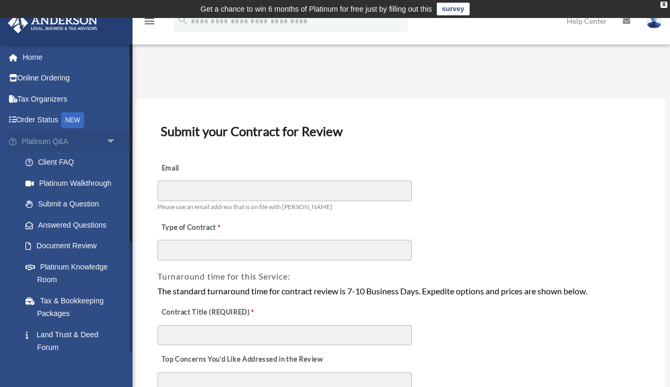
click at [116, 137] on span "arrow_drop_down" at bounding box center [116, 142] width 21 height 22
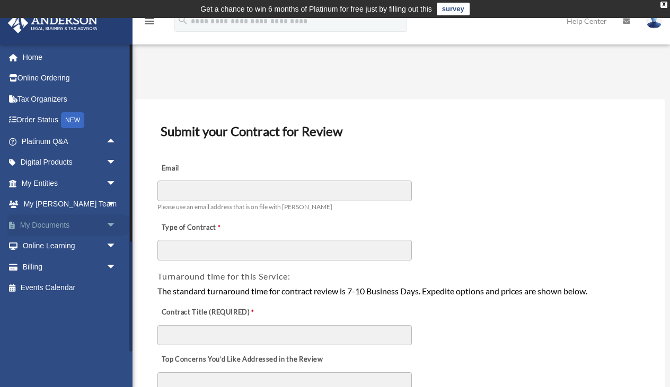
click at [111, 222] on span "arrow_drop_down" at bounding box center [116, 226] width 21 height 22
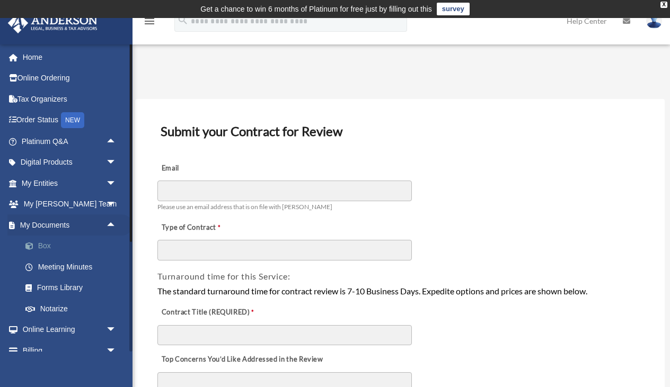
click at [42, 243] on link "Box" at bounding box center [74, 246] width 118 height 21
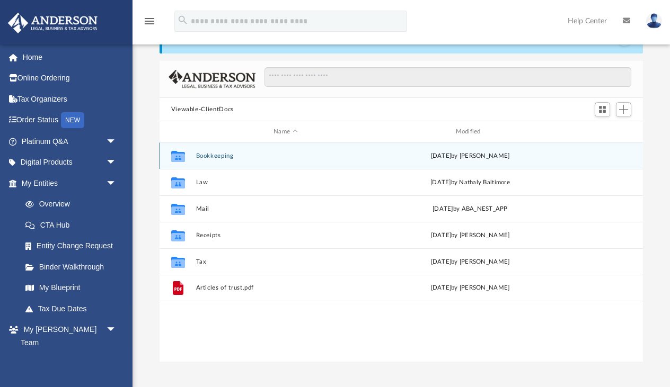
scroll to position [59, 0]
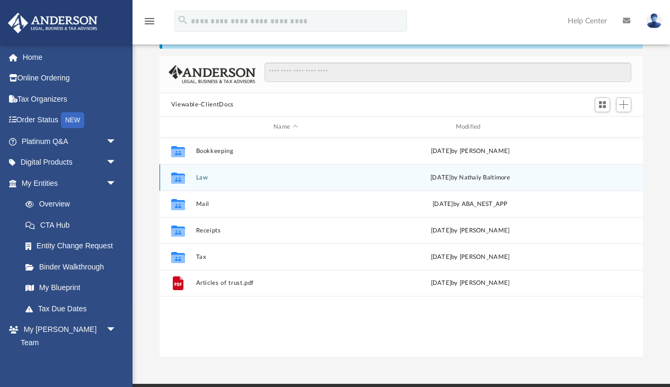
click at [259, 181] on button "Law" at bounding box center [286, 177] width 180 height 7
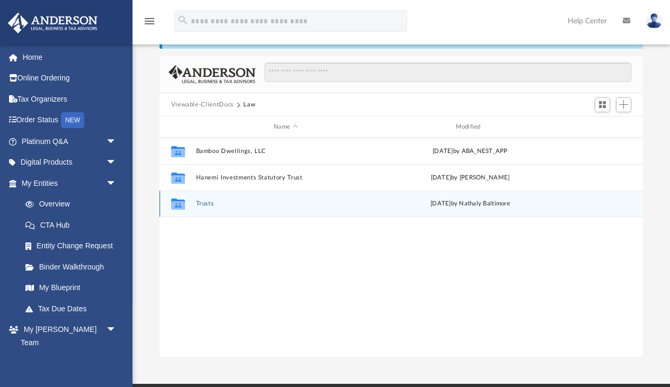
click at [295, 206] on button "Trusts" at bounding box center [286, 203] width 180 height 7
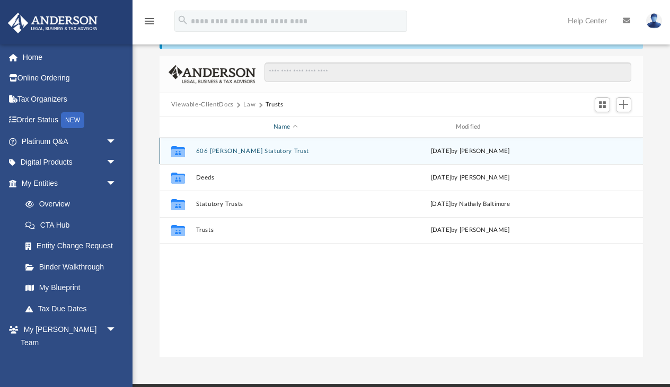
scroll to position [25, 0]
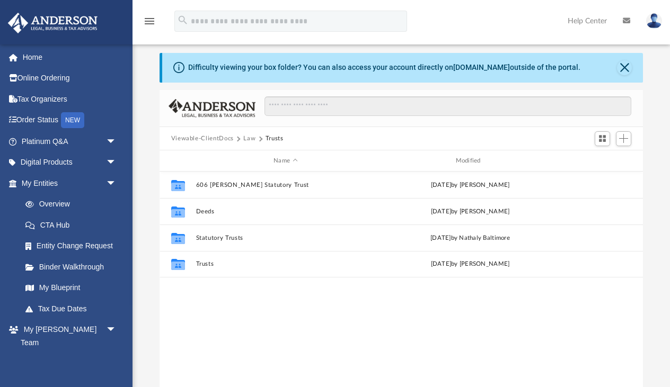
click at [247, 138] on button "Law" at bounding box center [249, 139] width 12 height 10
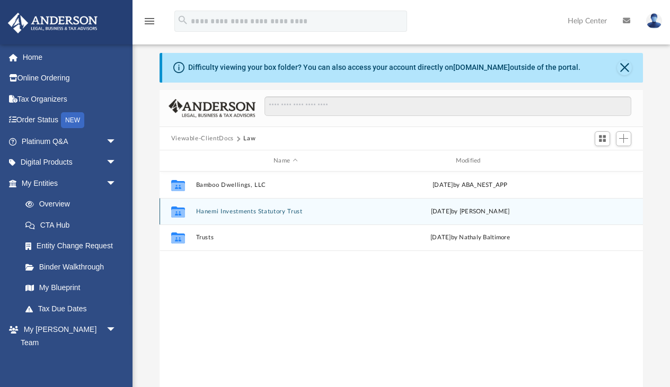
click at [267, 218] on div "Collaborated Folder Hanemi Investments Statutory Trust [DATE] by [PERSON_NAME]" at bounding box center [401, 211] width 484 height 26
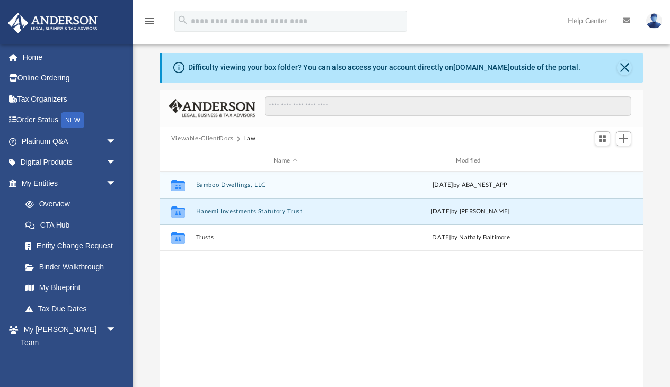
click at [263, 188] on button "Bamboo Dwellings, LLC" at bounding box center [286, 185] width 180 height 7
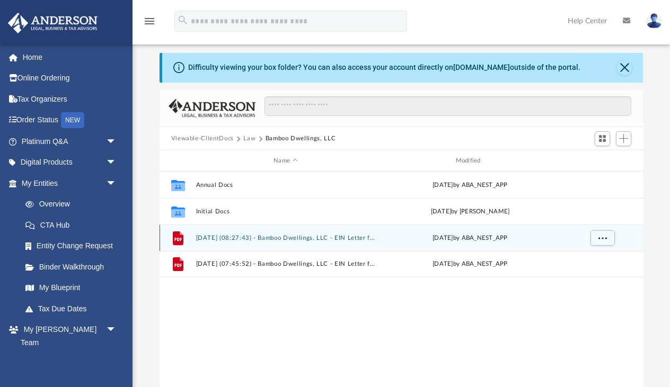
click at [252, 241] on button "[DATE] (08:27:43) - Bamboo Dwellings, LLC - EIN Letter from IRS.pdf" at bounding box center [286, 238] width 180 height 7
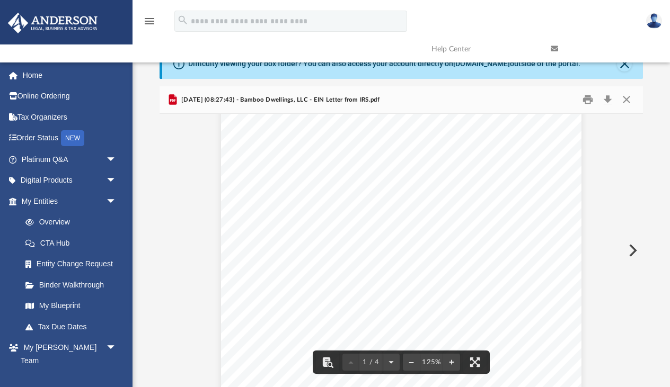
click at [654, 25] on img at bounding box center [654, 20] width 16 height 15
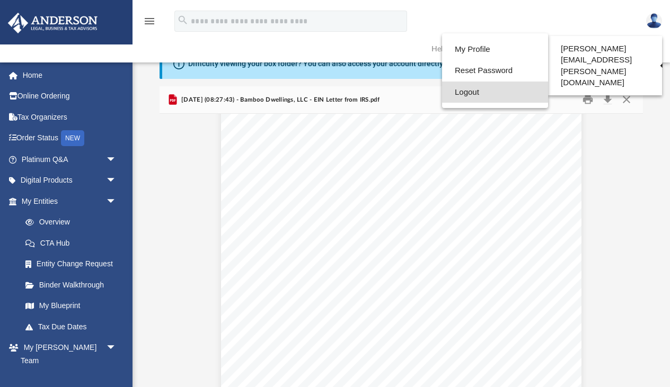
click at [473, 94] on link "Logout" at bounding box center [495, 93] width 106 height 22
